Goal: Navigation & Orientation: Find specific page/section

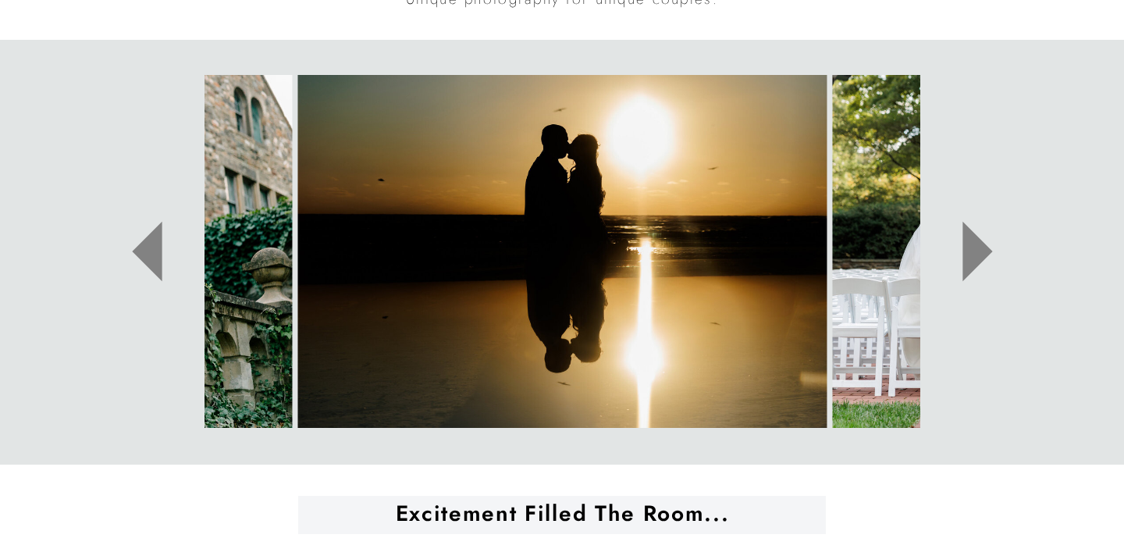
scroll to position [760, 0]
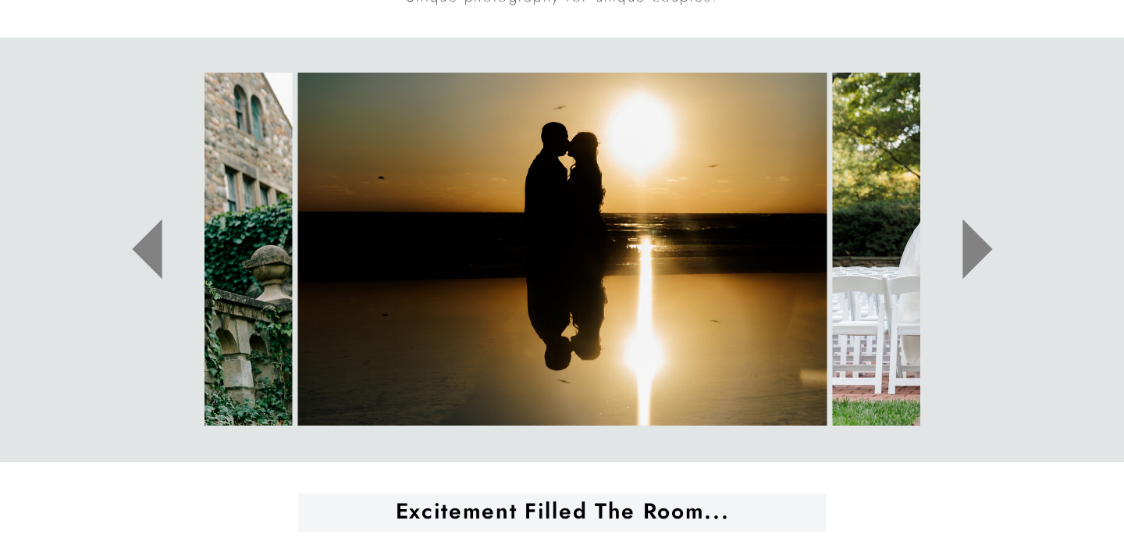
click at [976, 252] on icon at bounding box center [977, 249] width 30 height 60
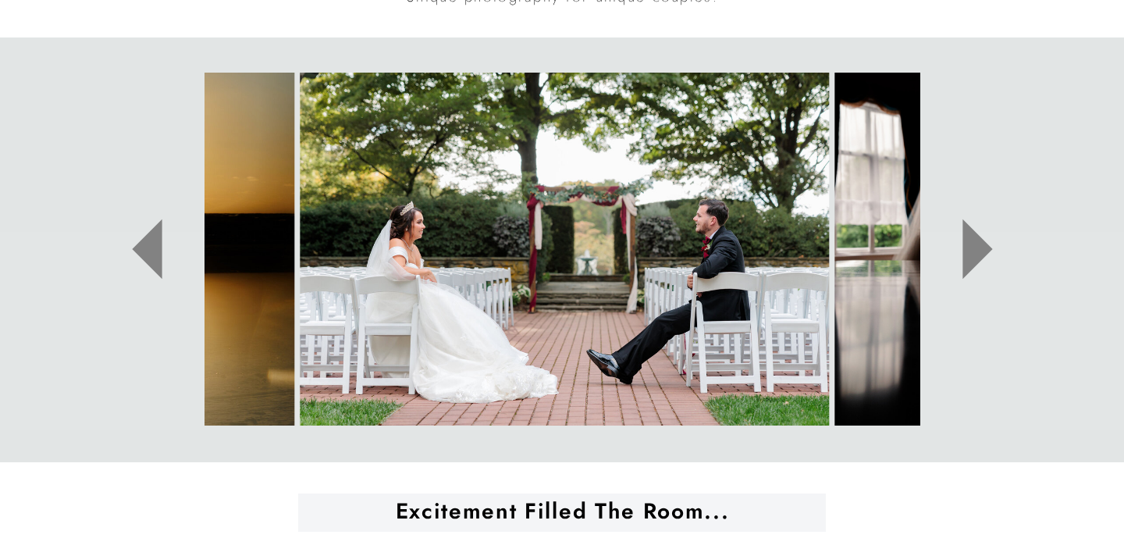
click at [976, 252] on icon at bounding box center [977, 249] width 30 height 60
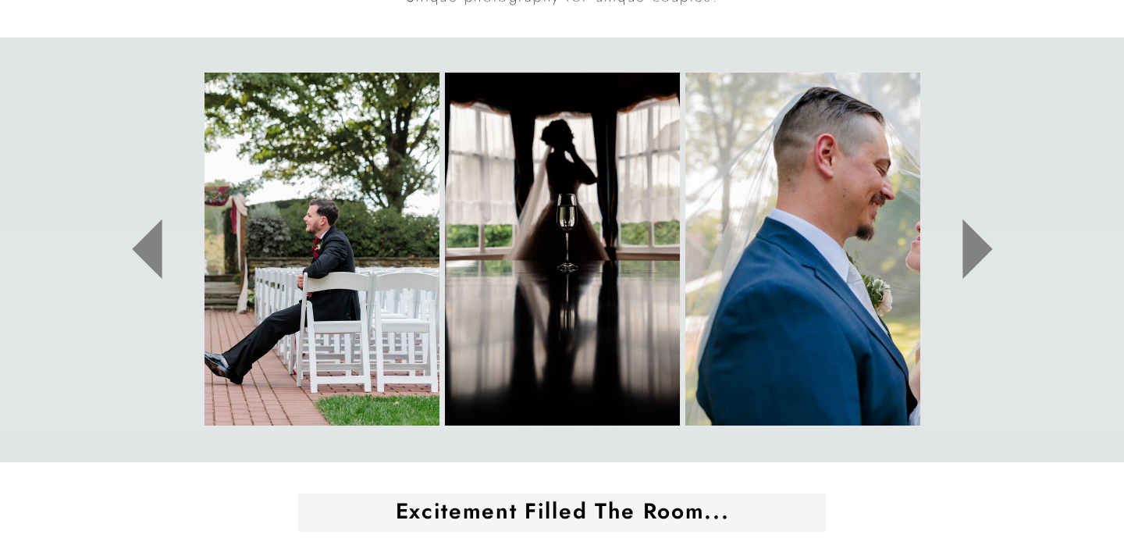
click at [976, 252] on icon at bounding box center [977, 249] width 30 height 60
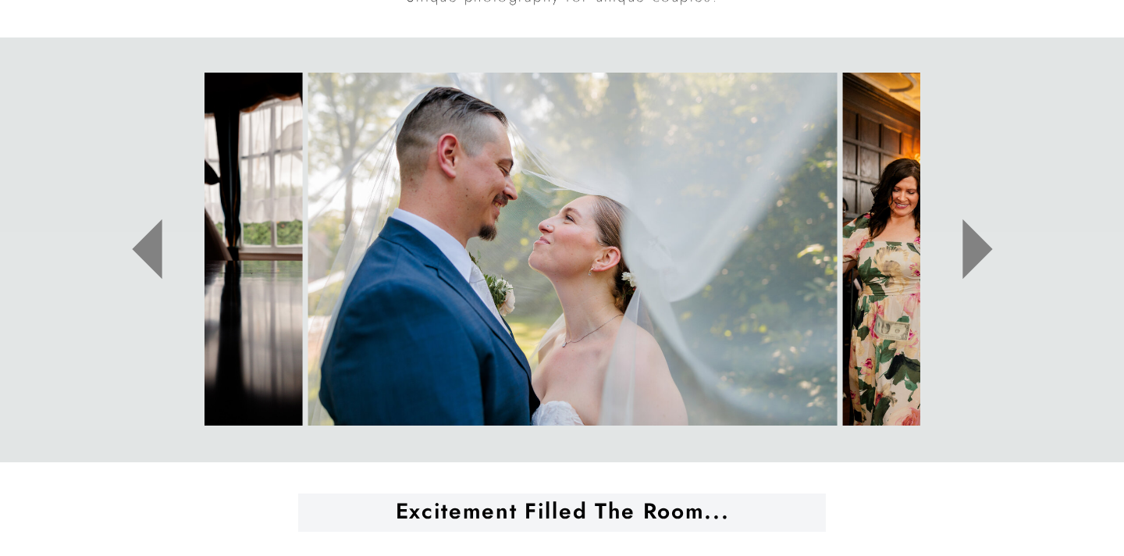
click at [976, 252] on icon at bounding box center [977, 249] width 30 height 60
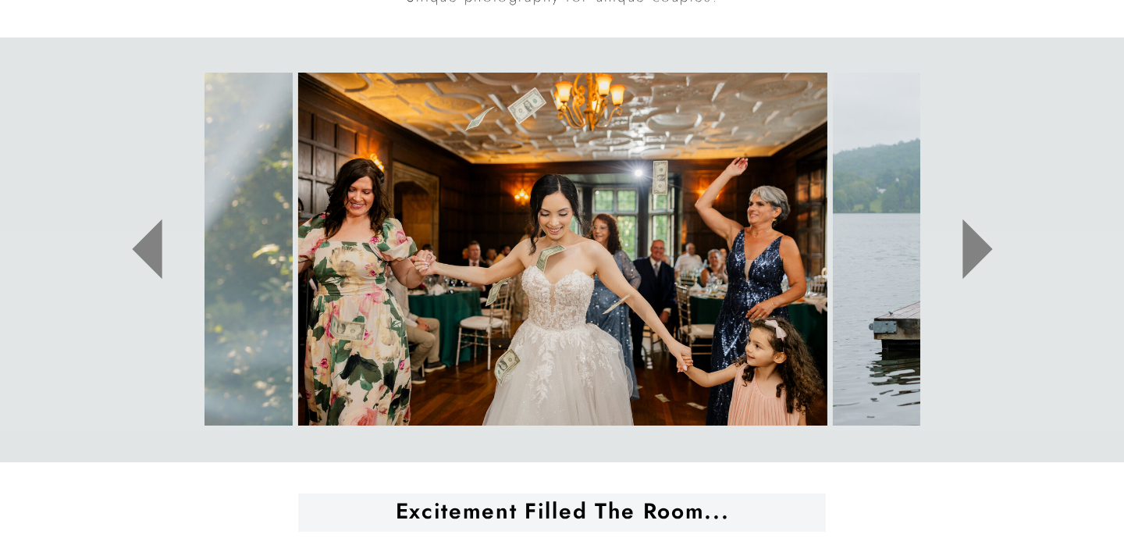
click at [976, 252] on icon at bounding box center [977, 249] width 30 height 60
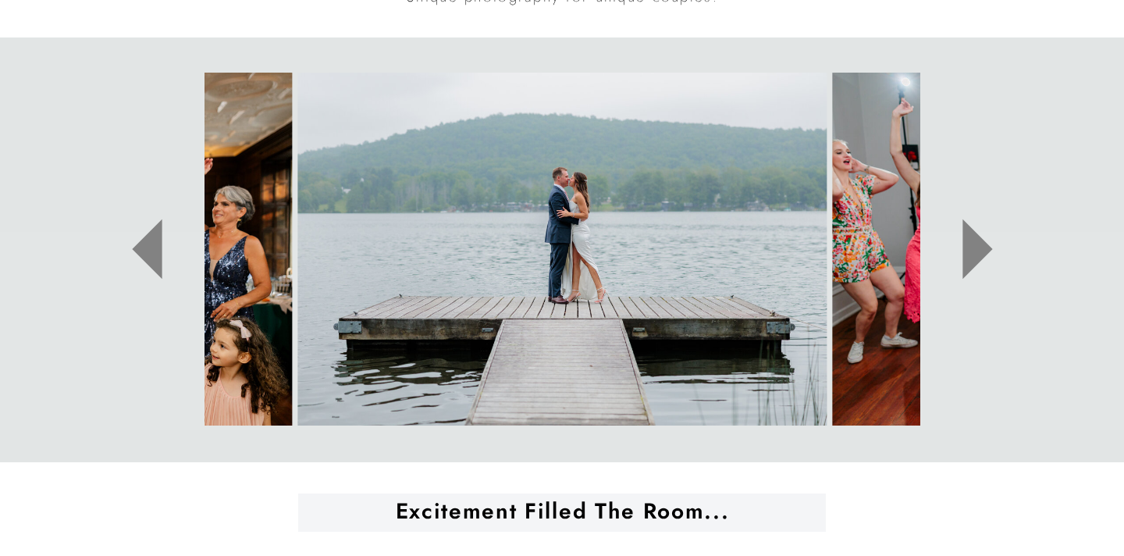
click at [976, 252] on icon at bounding box center [977, 249] width 30 height 60
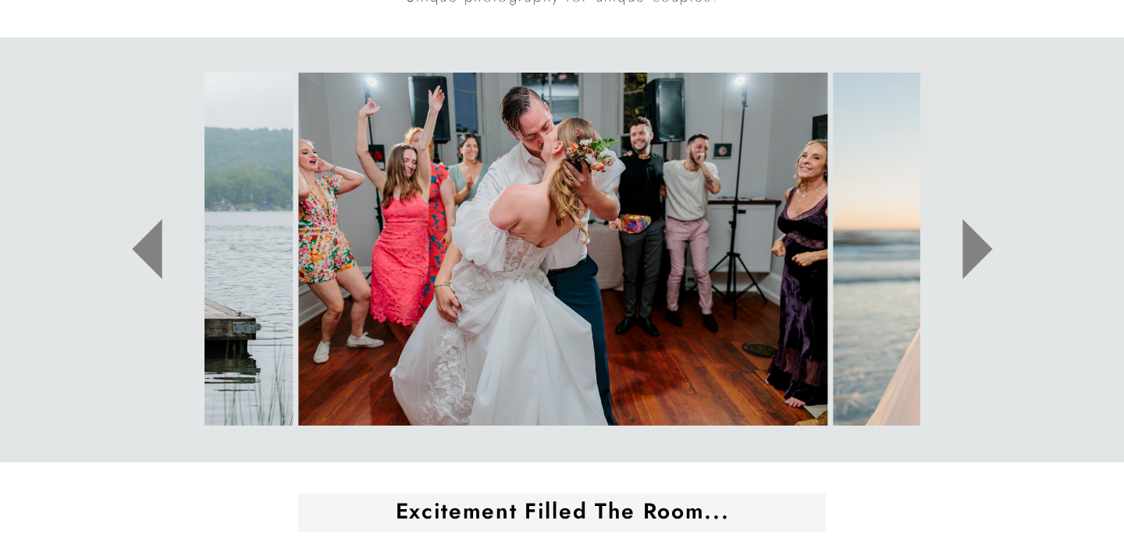
click at [976, 253] on icon at bounding box center [977, 249] width 30 height 60
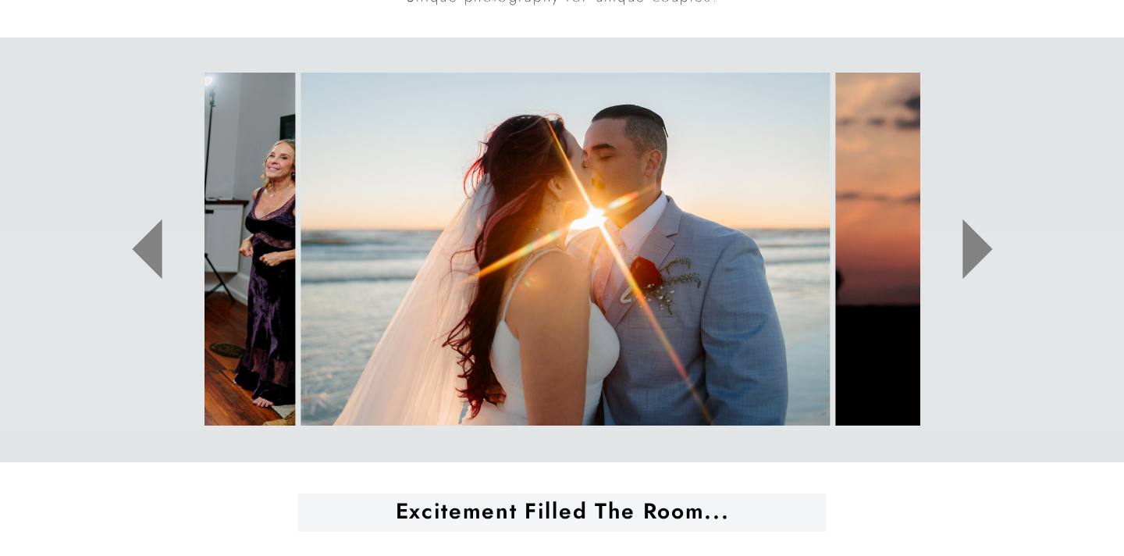
click at [976, 253] on icon at bounding box center [977, 249] width 30 height 60
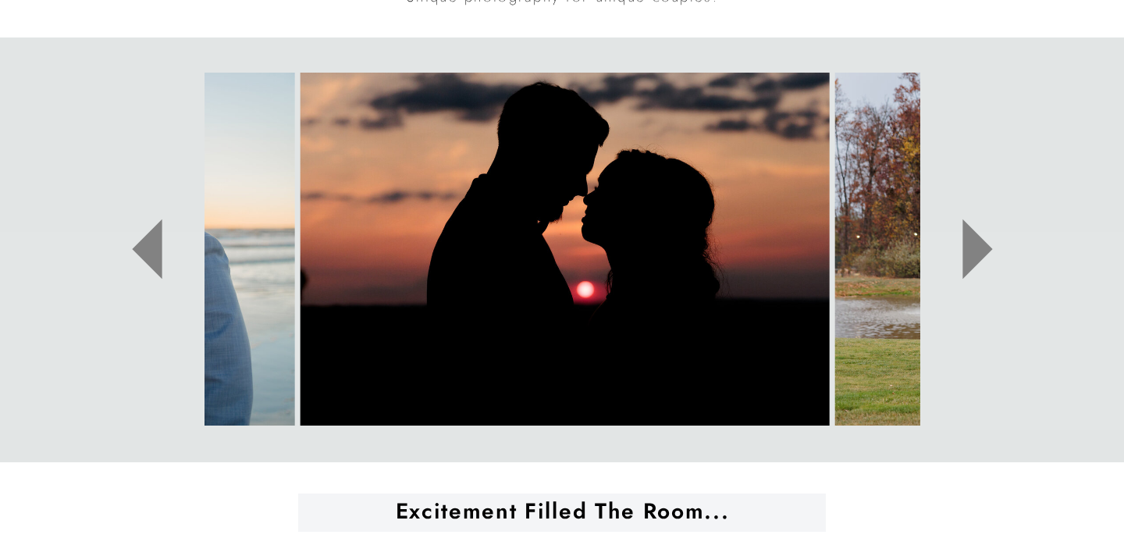
click at [976, 253] on icon at bounding box center [977, 249] width 30 height 60
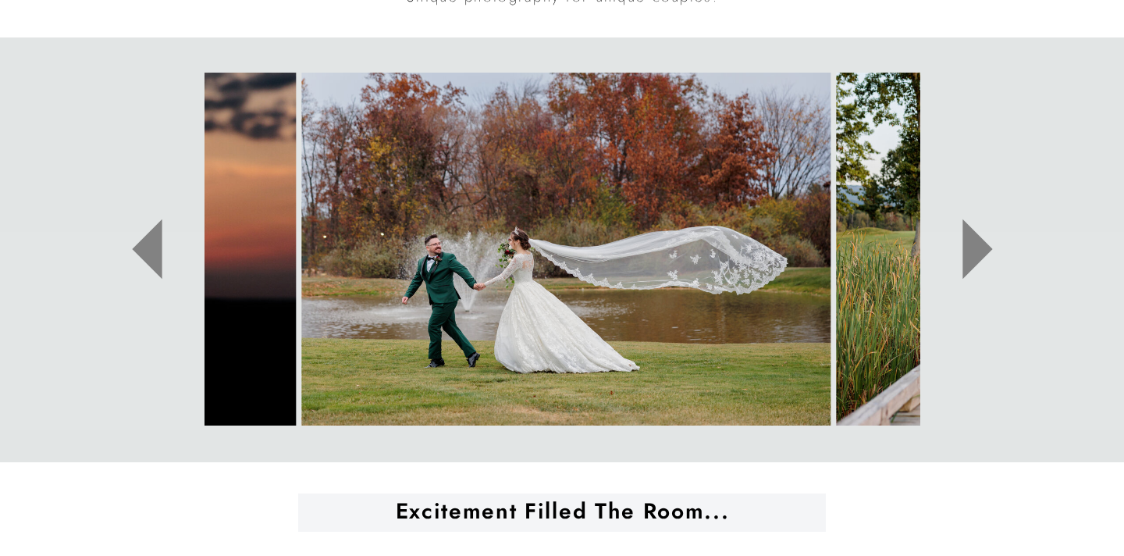
click at [976, 253] on icon at bounding box center [977, 249] width 30 height 60
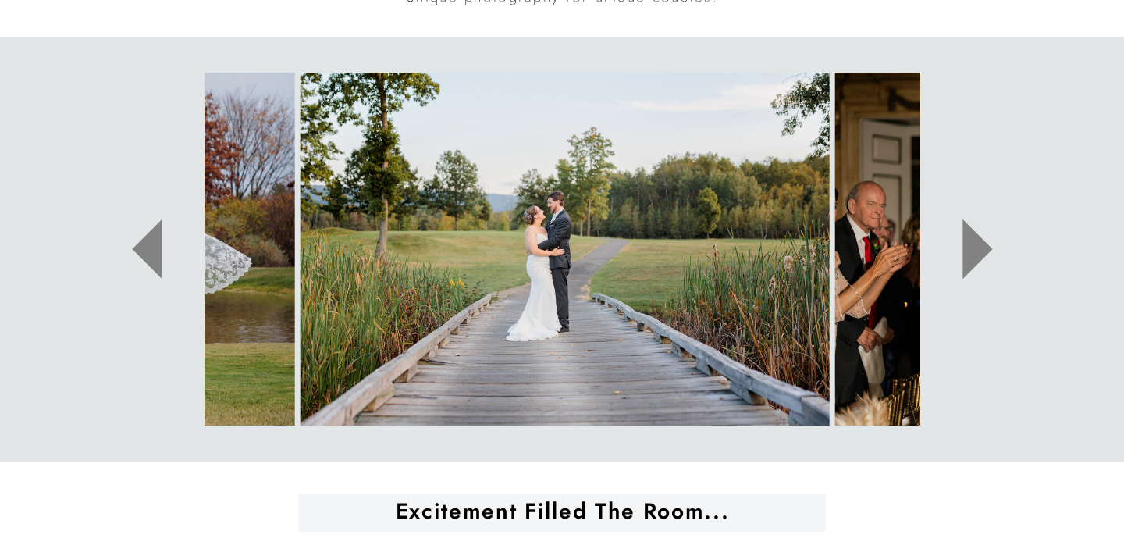
click at [976, 253] on icon at bounding box center [977, 249] width 30 height 60
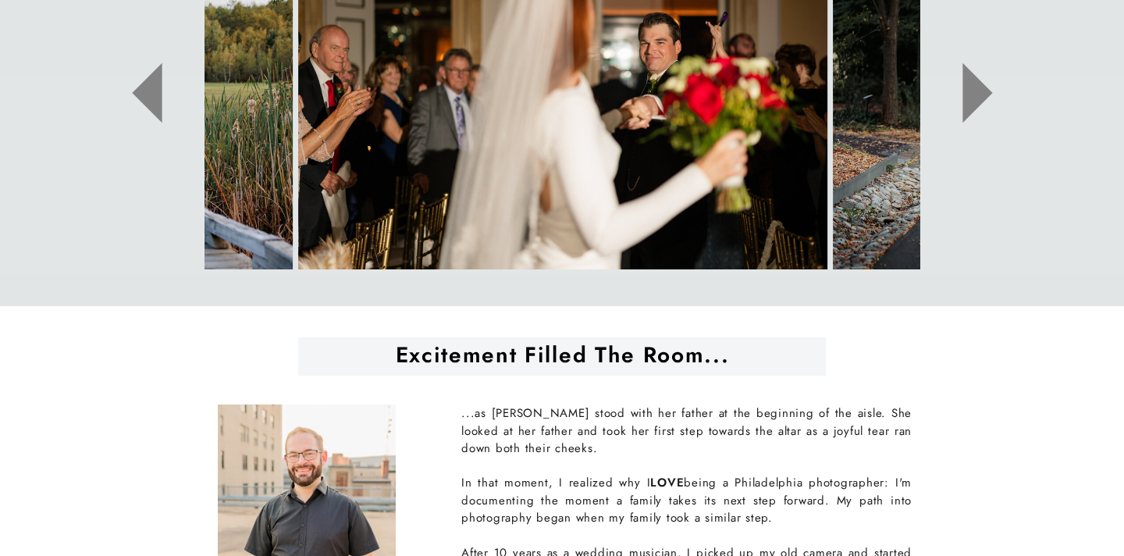
scroll to position [1096, 0]
